Goal: Information Seeking & Learning: Learn about a topic

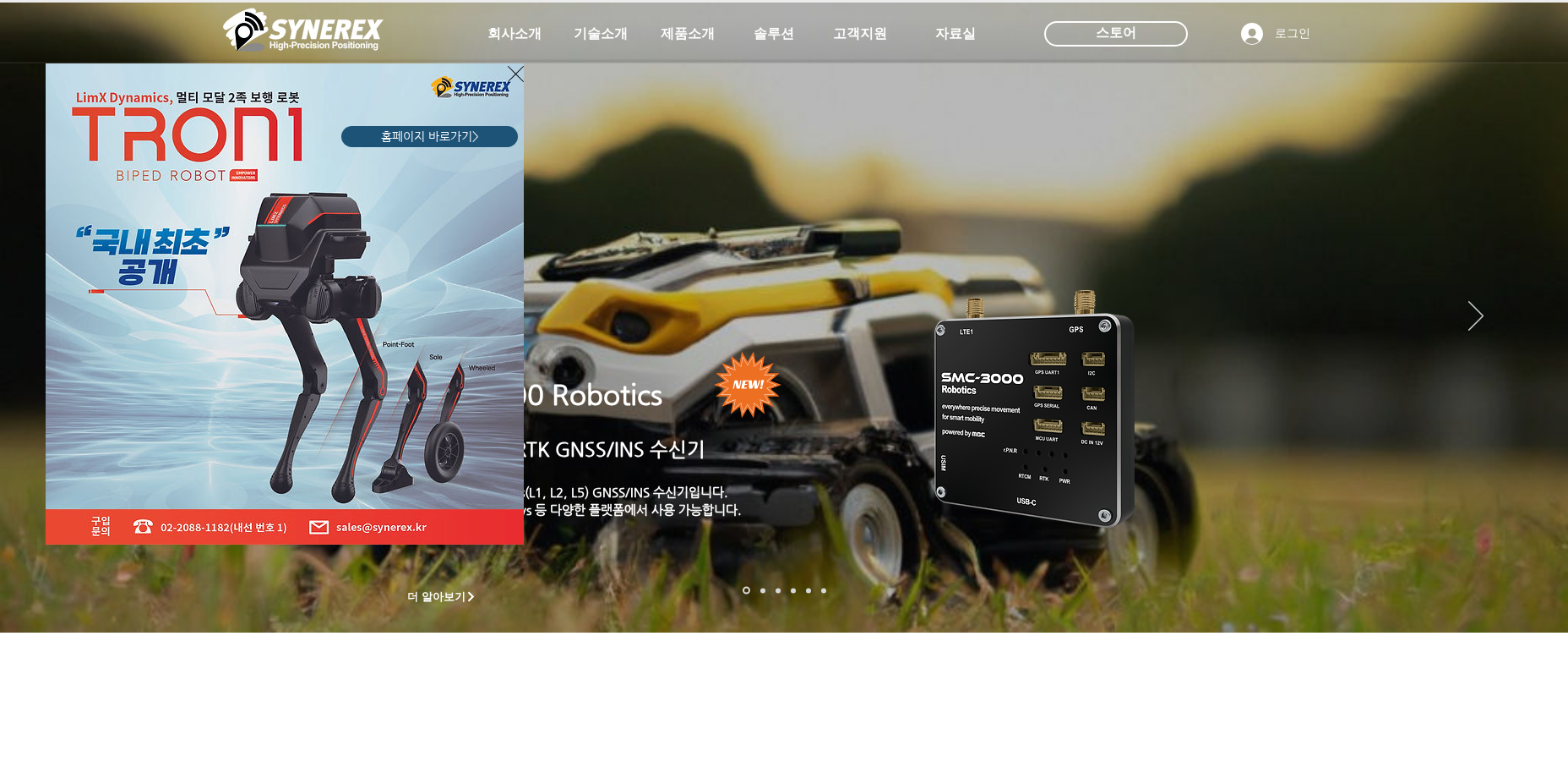
click at [702, 43] on div "LimX Dinamics" at bounding box center [784, 392] width 1568 height 784
click at [702, 35] on div "LimX Dinamics" at bounding box center [784, 392] width 1568 height 784
click at [515, 73] on icon "사이트로 돌아가기" at bounding box center [515, 73] width 16 height 16
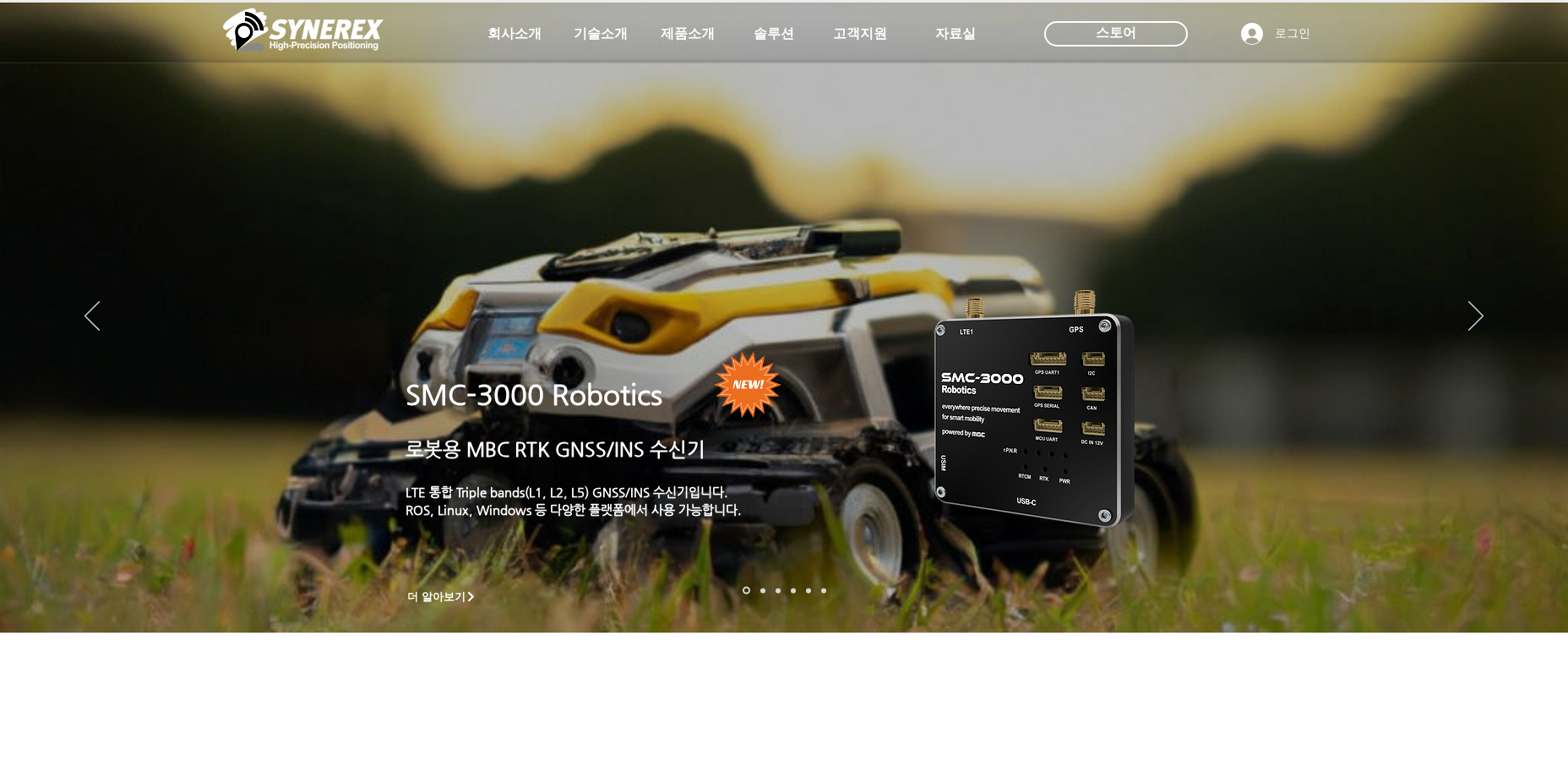
scroll to position [338, 0]
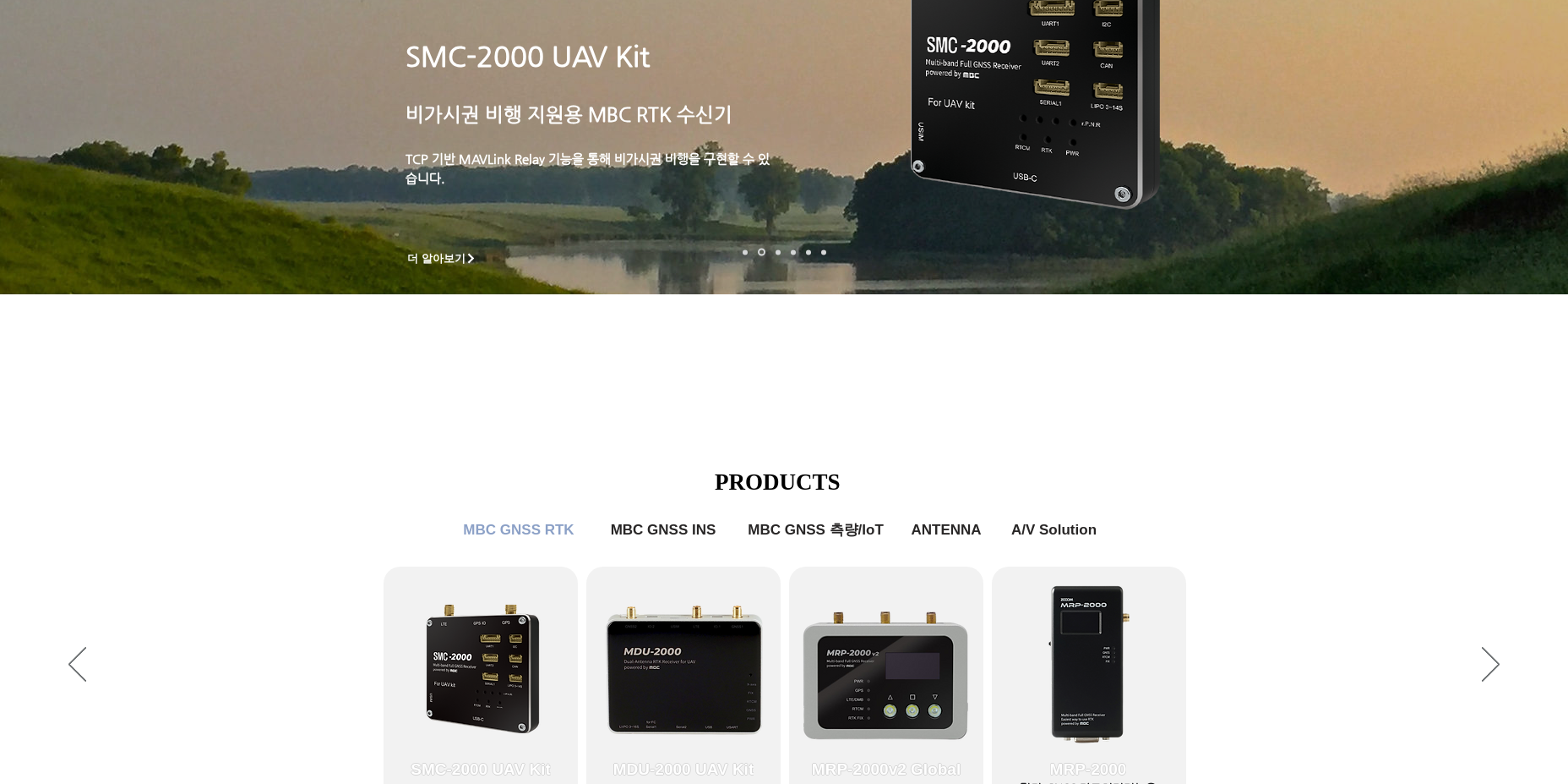
click at [1145, 383] on div "main content" at bounding box center [784, 176] width 1568 height 512
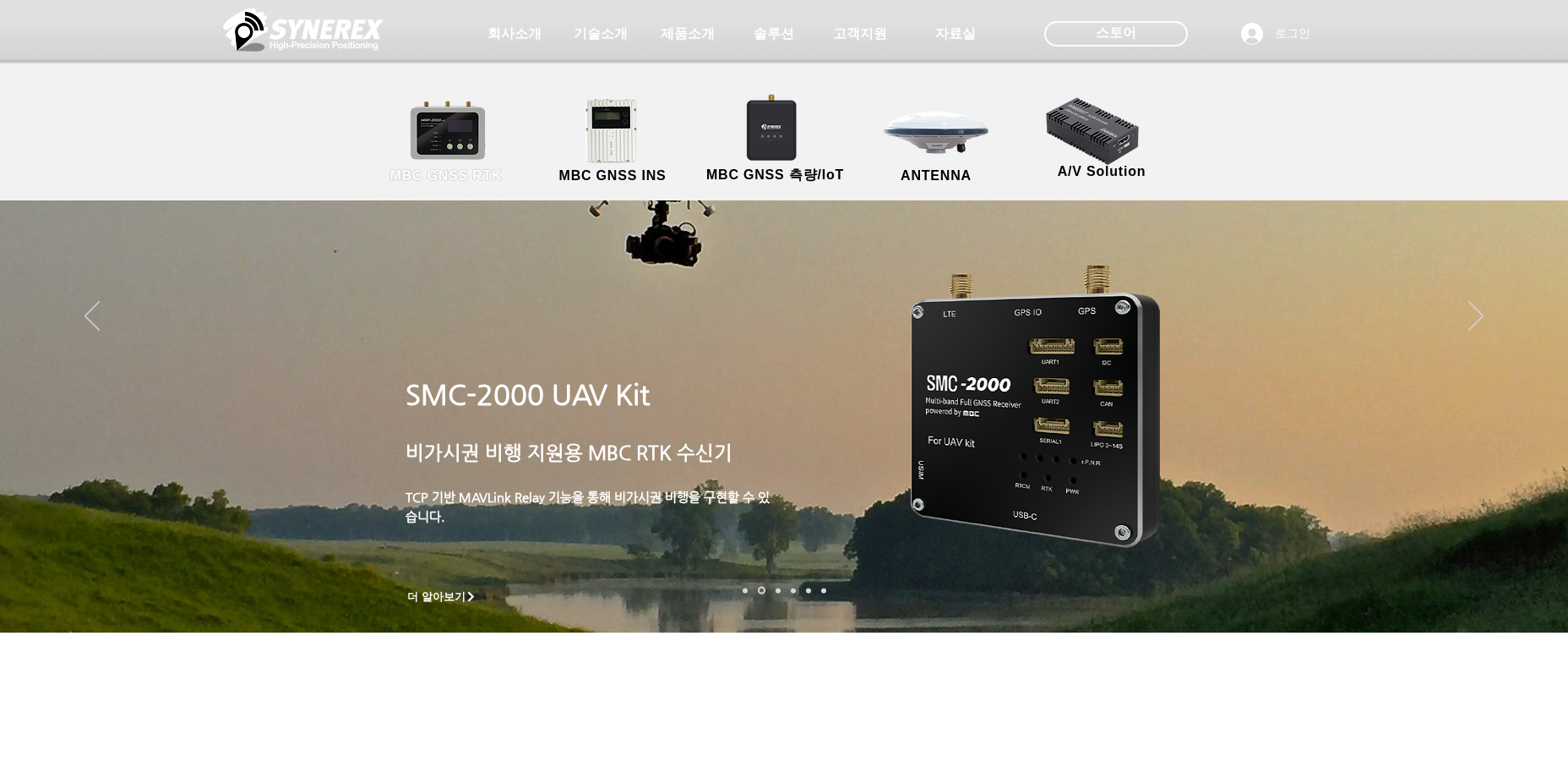
click at [482, 139] on link "MBC GNSS RTK" at bounding box center [446, 142] width 152 height 89
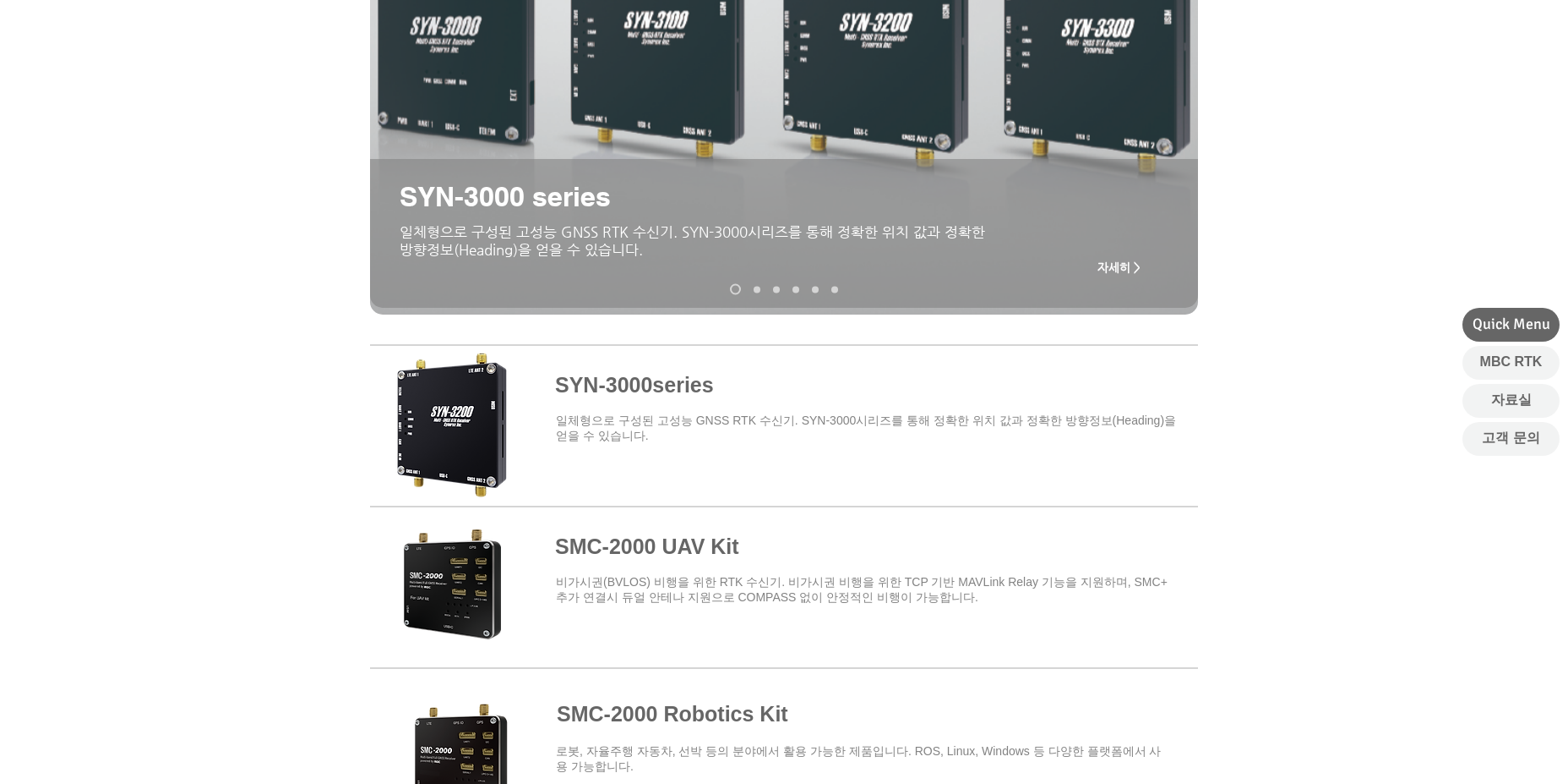
scroll to position [338, 0]
click at [438, 563] on span at bounding box center [784, 582] width 828 height 148
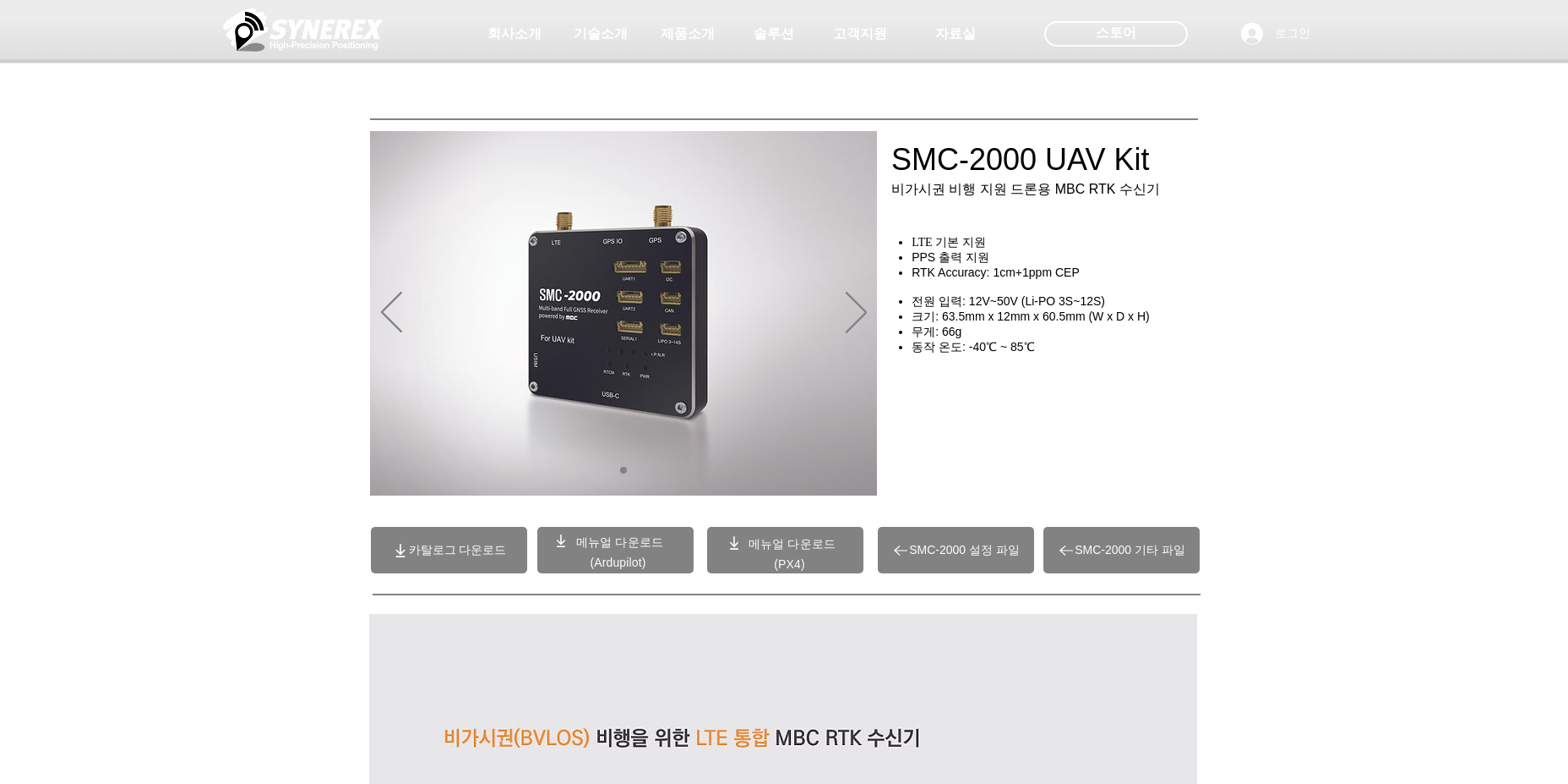
drag, startPoint x: 881, startPoint y: 162, endPoint x: 822, endPoint y: 62, distance: 116.1
click at [1017, 147] on div at bounding box center [784, 125] width 1568 height 250
click at [1074, 307] on span "전원 입력: 12V~50V (Li-PO 3S~12S)" at bounding box center [1008, 301] width 193 height 14
drag, startPoint x: 979, startPoint y: 316, endPoint x: 1193, endPoint y: 312, distance: 214.0
click at [1193, 309] on h4 "전원 입력: 12V~50V (Li-PO 3S~12S)" at bounding box center [1060, 302] width 297 height 16
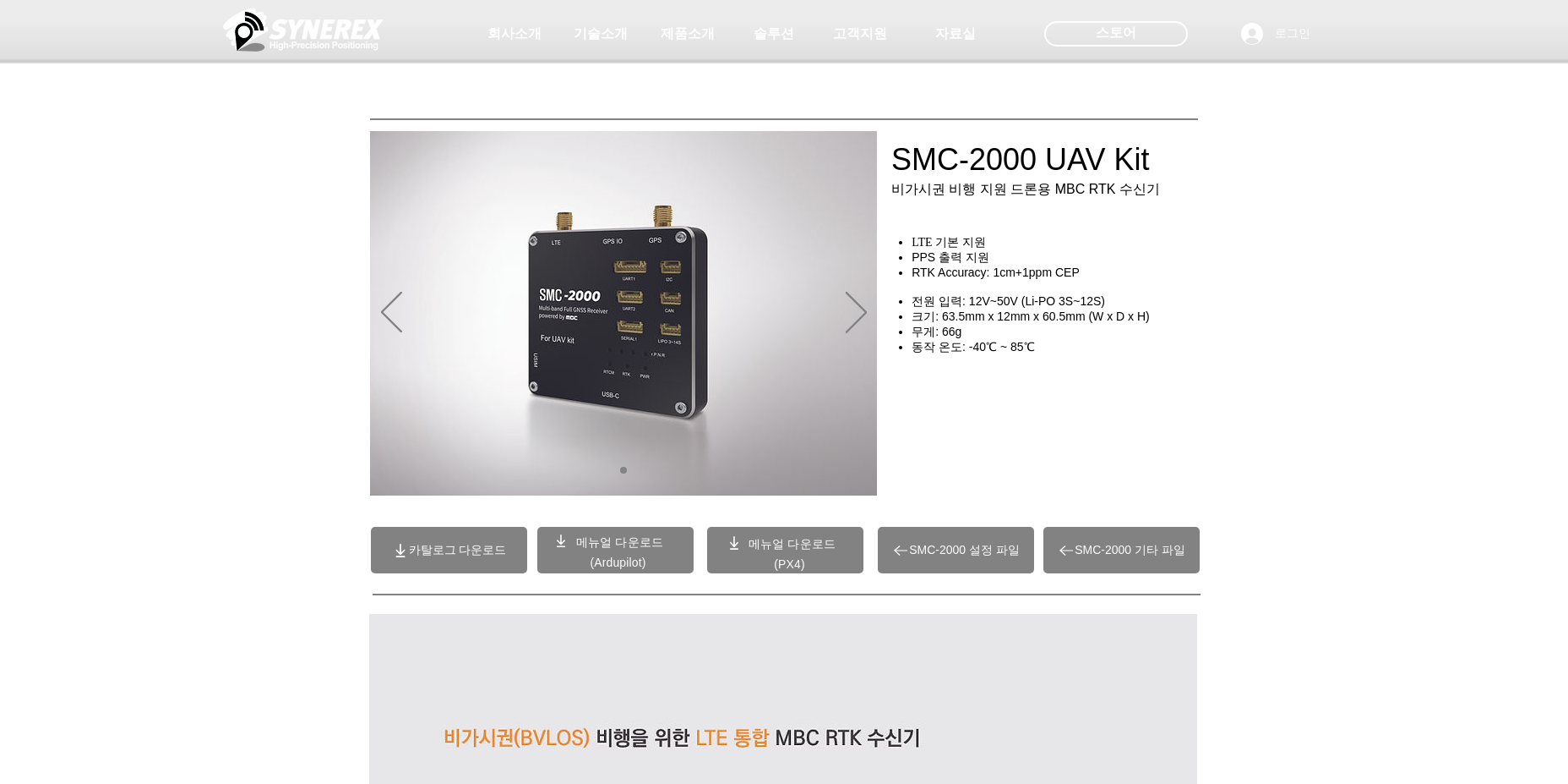
click at [1028, 420] on div "main content" at bounding box center [1060, 414] width 338 height 148
